Goal: Complete application form: Complete application form

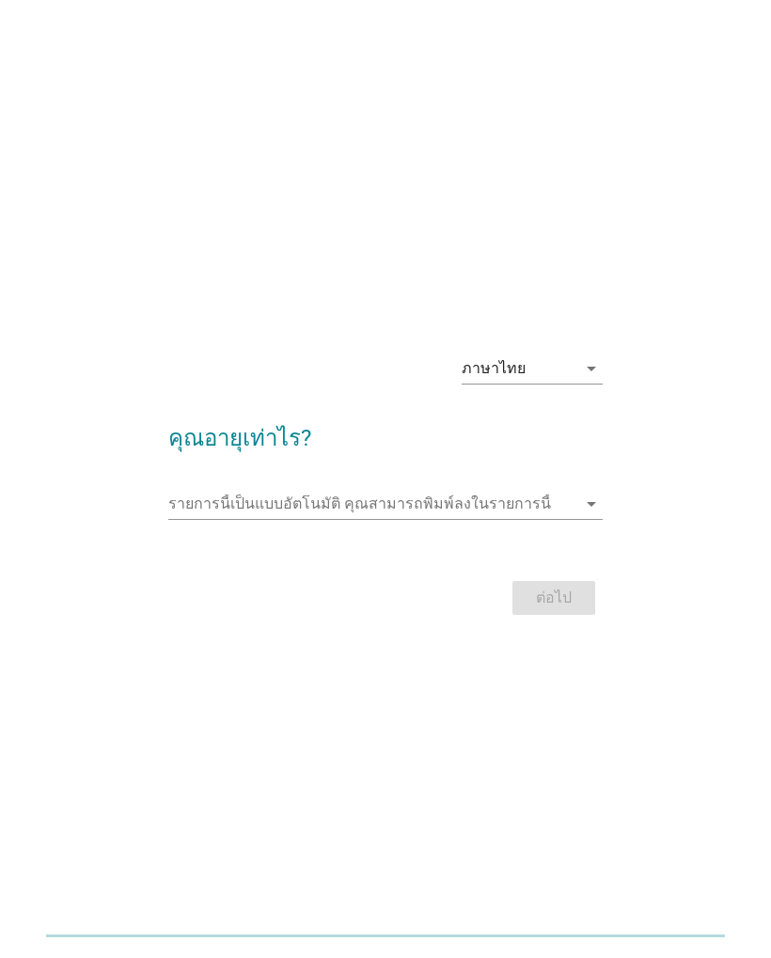
click at [574, 491] on input "รายการนี้เป็นแบบอัตโนมัติ คุณสามารถพิมพ์ลงในรายการนี้" at bounding box center [371, 504] width 407 height 30
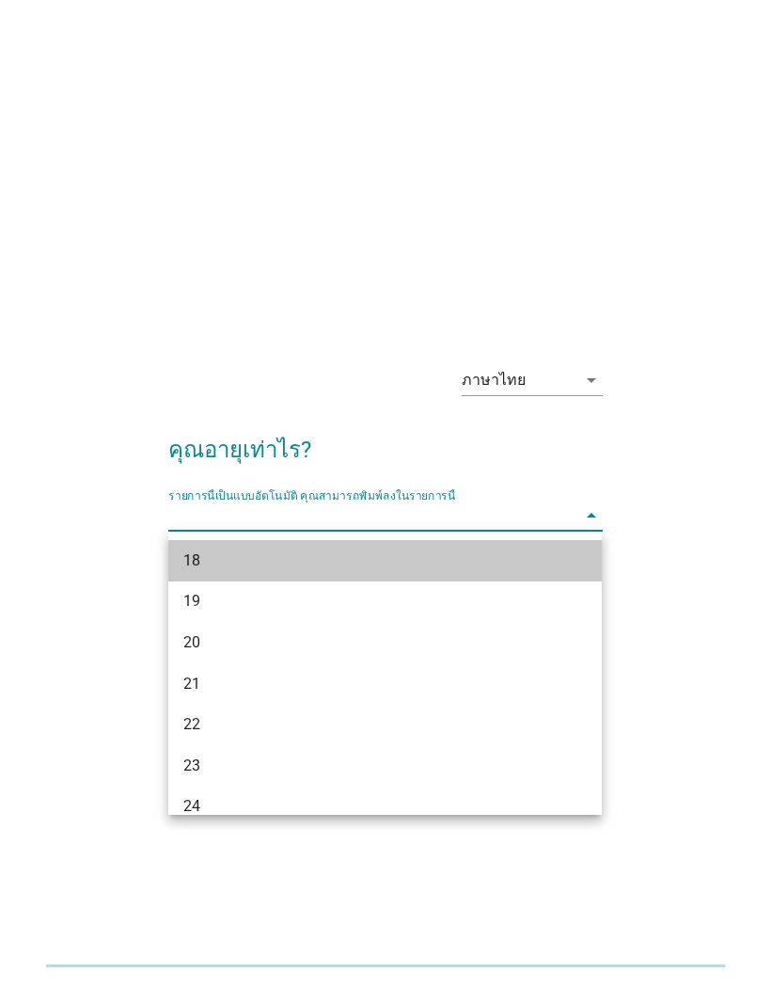
click at [463, 569] on div "18" at bounding box center [368, 560] width 370 height 23
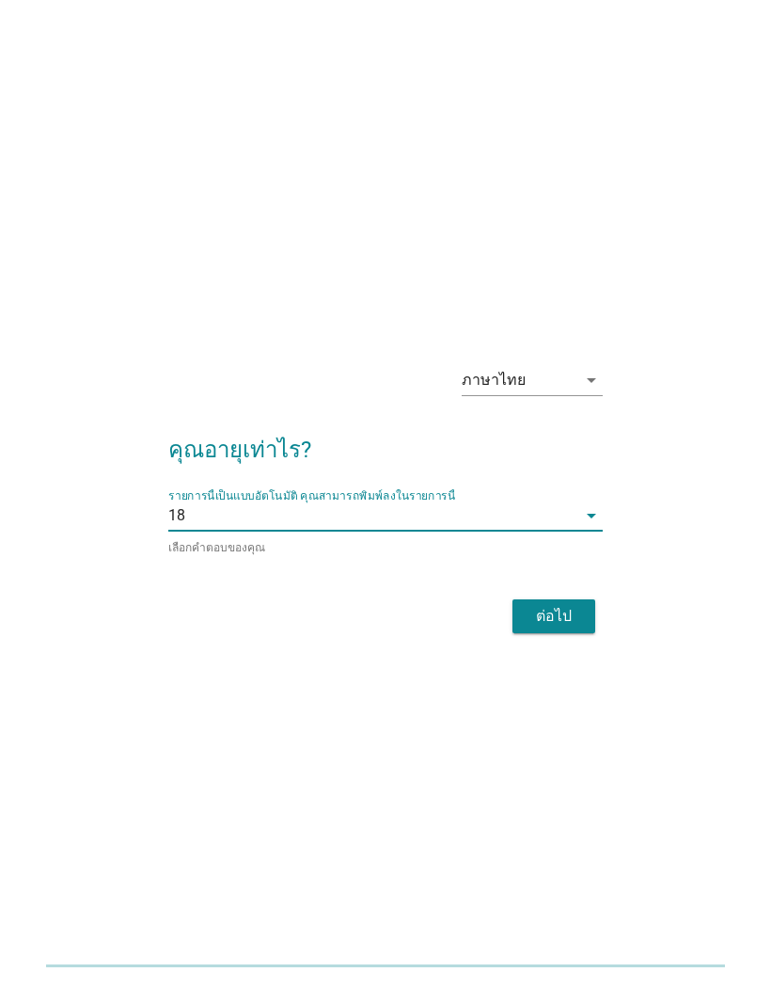
click at [564, 521] on input "รายการนี้เป็นแบบอัตโนมัติ คุณสามารถพิมพ์ลงในรายการนี้" at bounding box center [380, 515] width 390 height 30
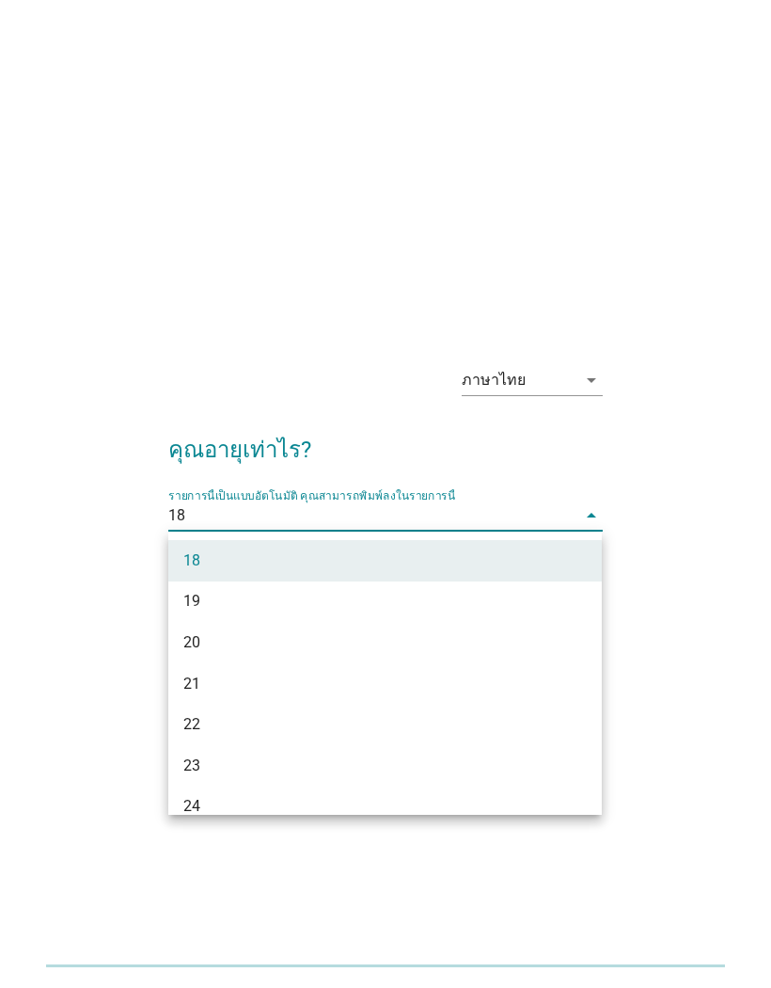
click at [524, 612] on div "19" at bounding box center [368, 601] width 370 height 23
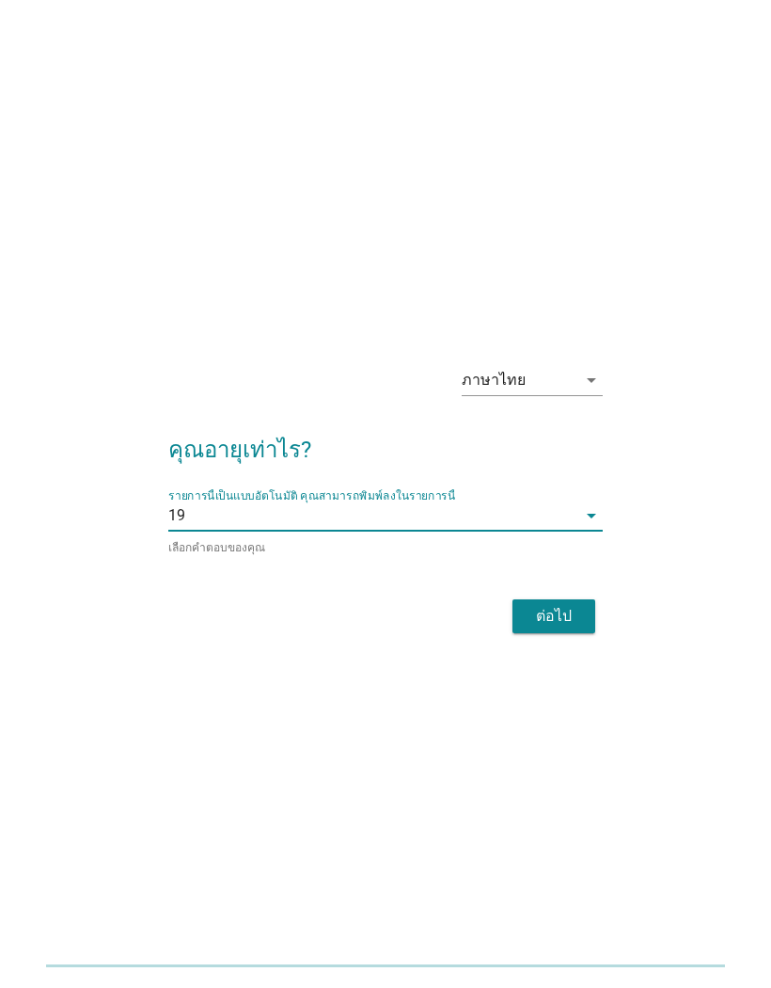
click at [565, 613] on div "ต่อไป" at bounding box center [554, 616] width 53 height 23
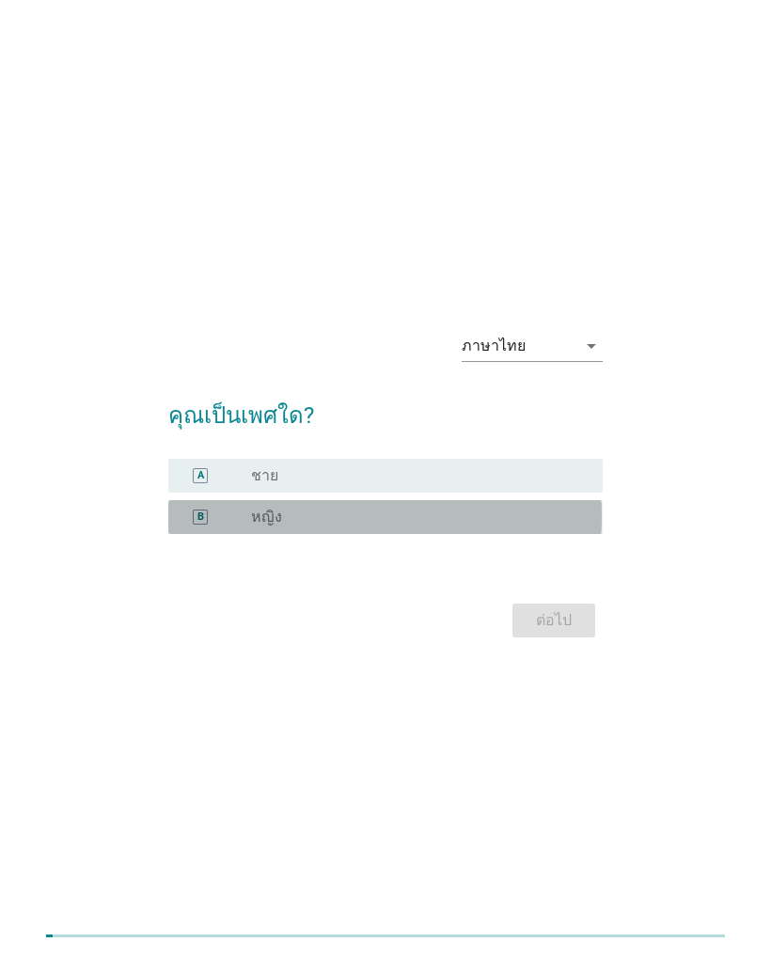
click at [536, 514] on div "radio_button_unchecked หญิง" at bounding box center [412, 517] width 322 height 19
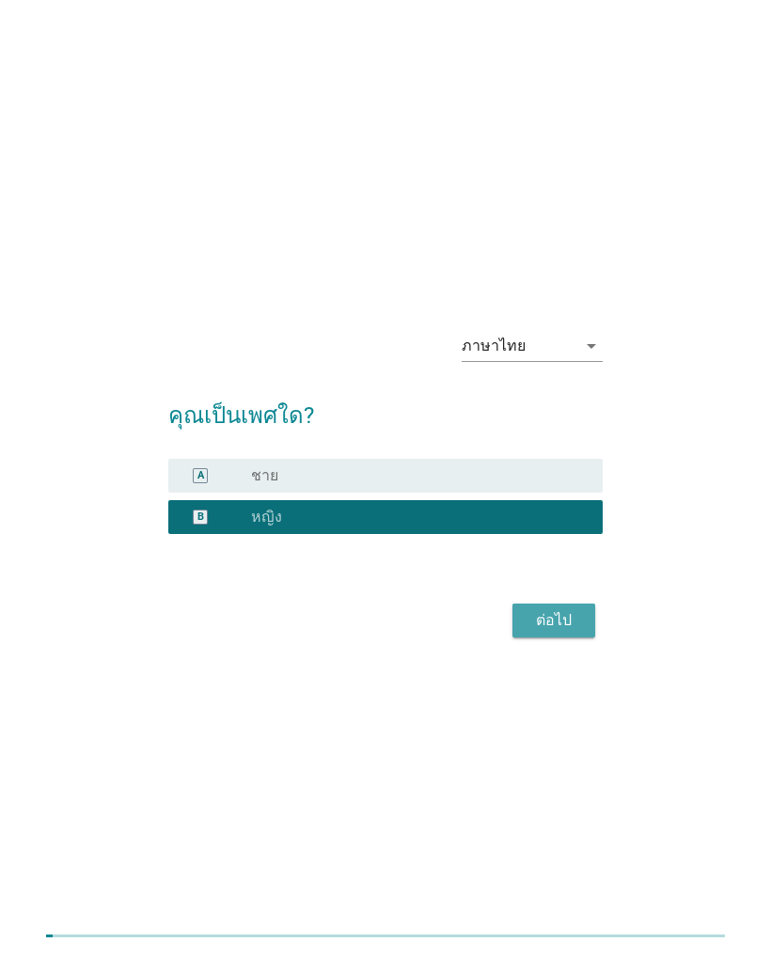
click at [567, 624] on div "ต่อไป" at bounding box center [554, 620] width 53 height 23
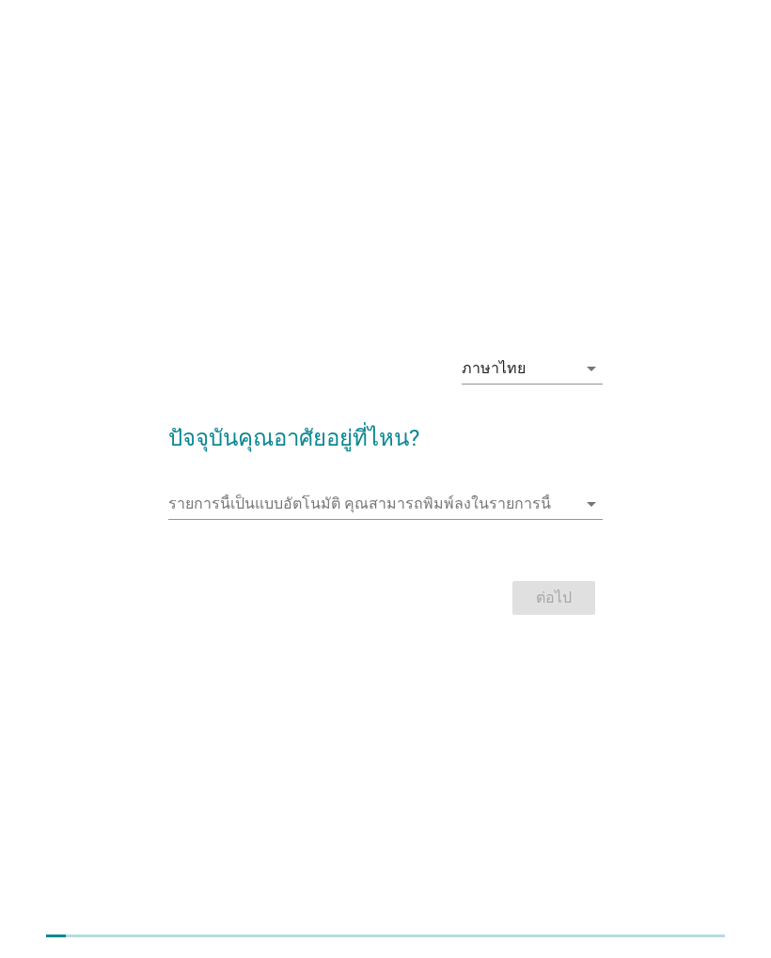
click at [565, 497] on input "รายการนี้เป็นแบบอัตโนมัติ คุณสามารถพิมพ์ลงในรายการนี้" at bounding box center [371, 504] width 407 height 30
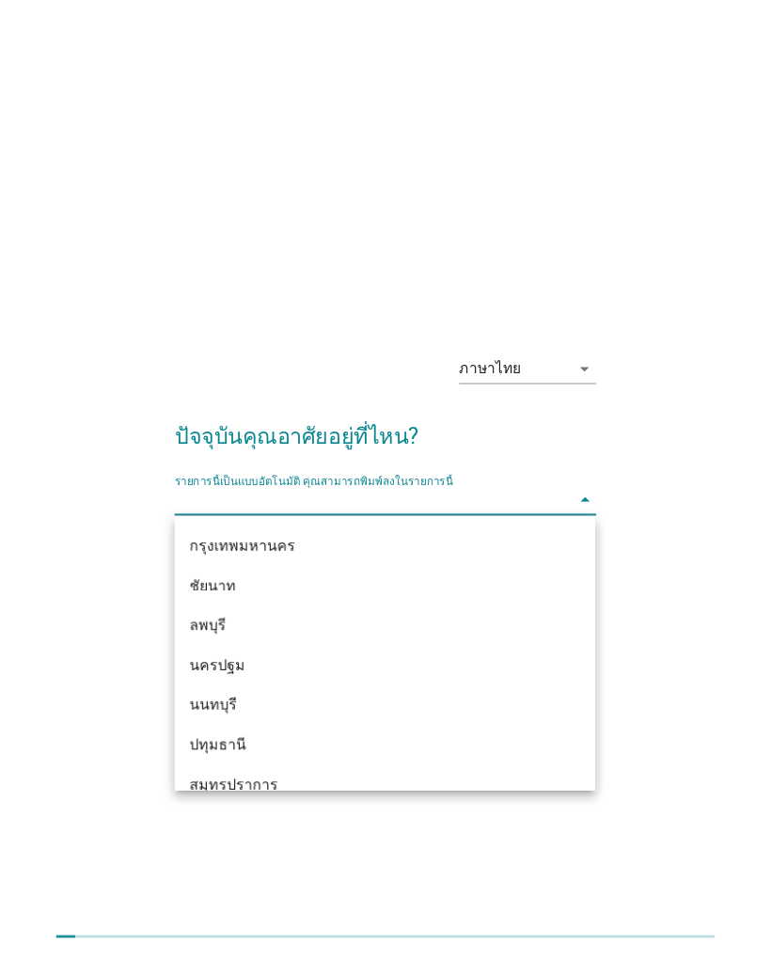
scroll to position [1587, 0]
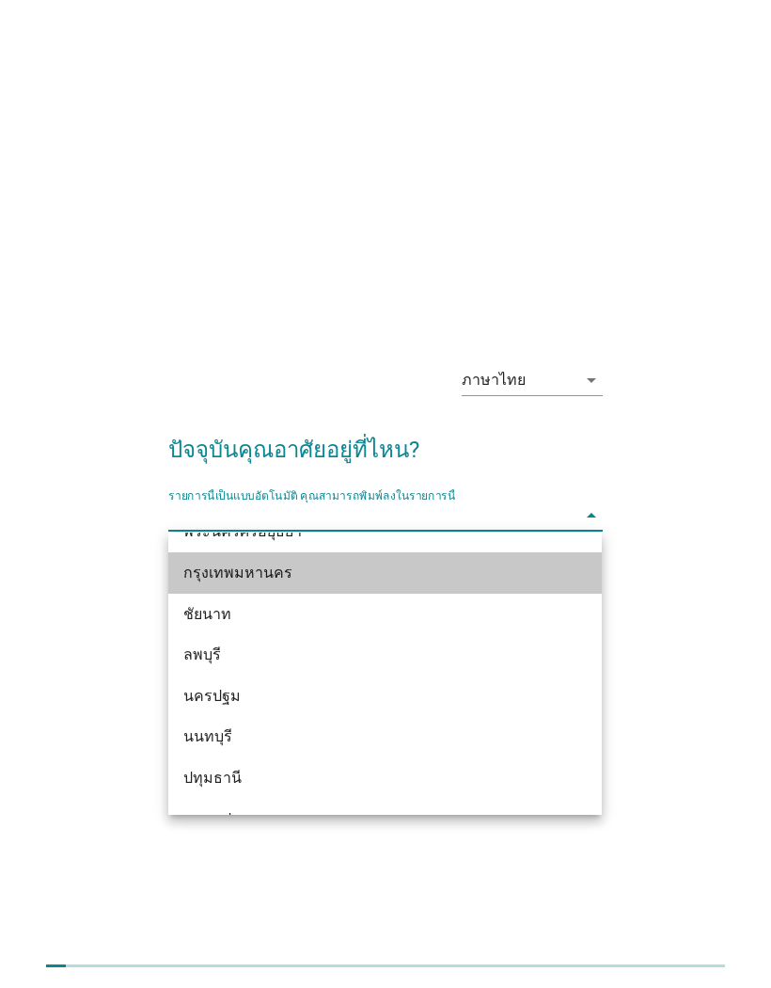
click at [535, 577] on div "กรุงเทพมหานคร" at bounding box center [368, 572] width 370 height 23
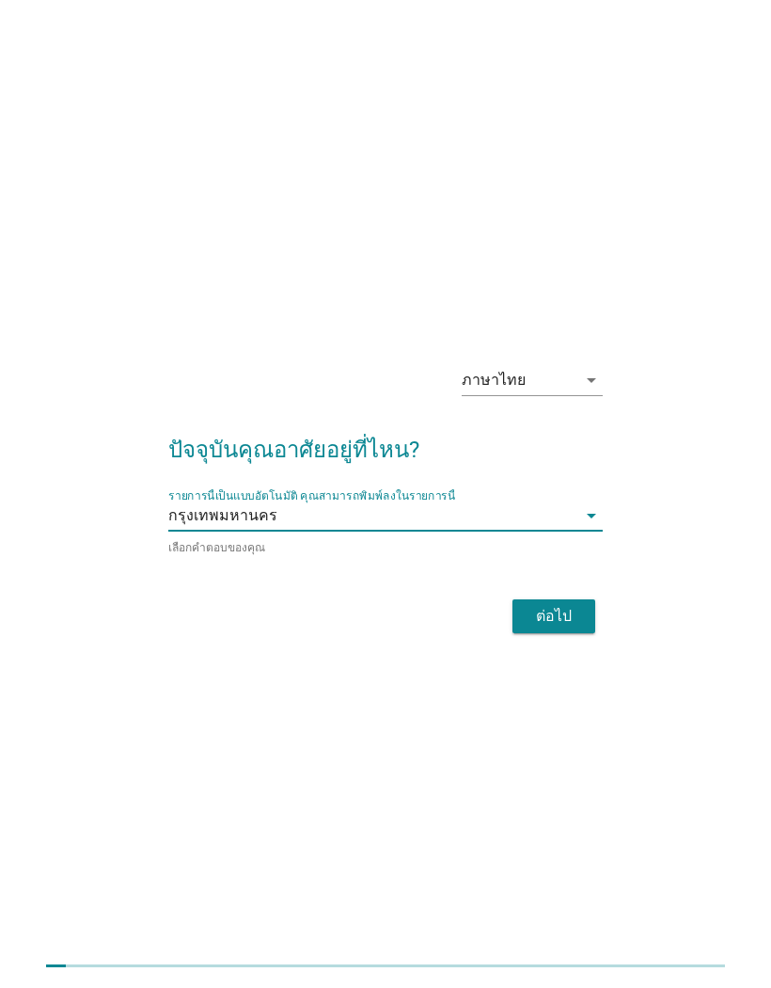
click at [561, 608] on div "ต่อไป" at bounding box center [554, 616] width 53 height 23
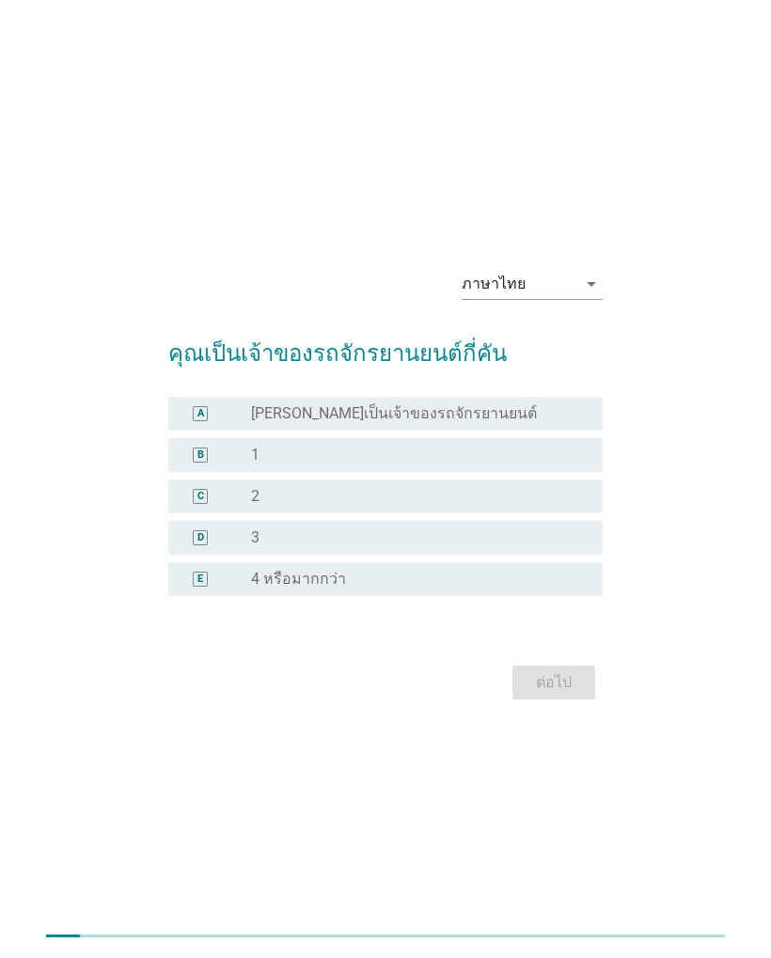
click at [546, 423] on div "A radio_button_unchecked [PERSON_NAME]เป็นเจ้าของรถจักรยานยนต์" at bounding box center [385, 414] width 434 height 34
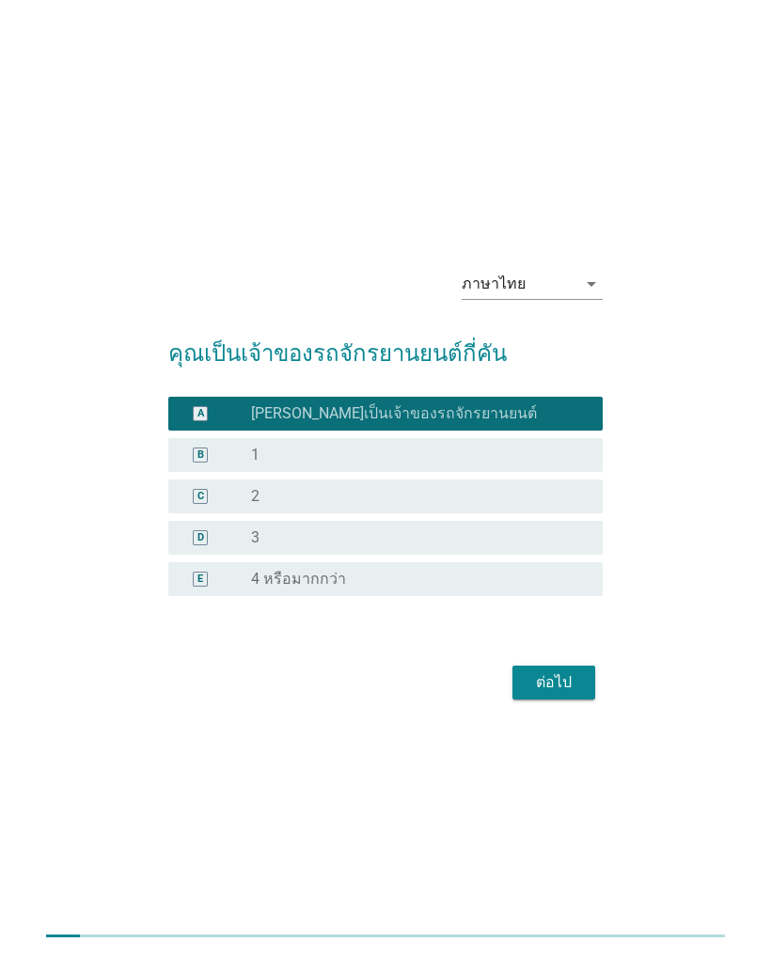
click at [564, 673] on div "ต่อไป" at bounding box center [554, 683] width 53 height 23
